Goal: Information Seeking & Learning: Learn about a topic

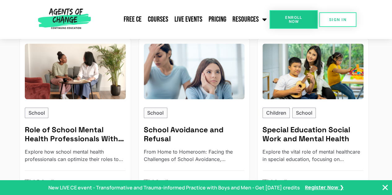
scroll to position [265, 0]
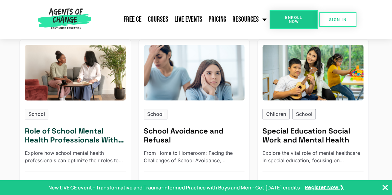
click at [100, 183] on h5 "Learn More" at bounding box center [105, 187] width 35 height 8
